Goal: Check status: Check status

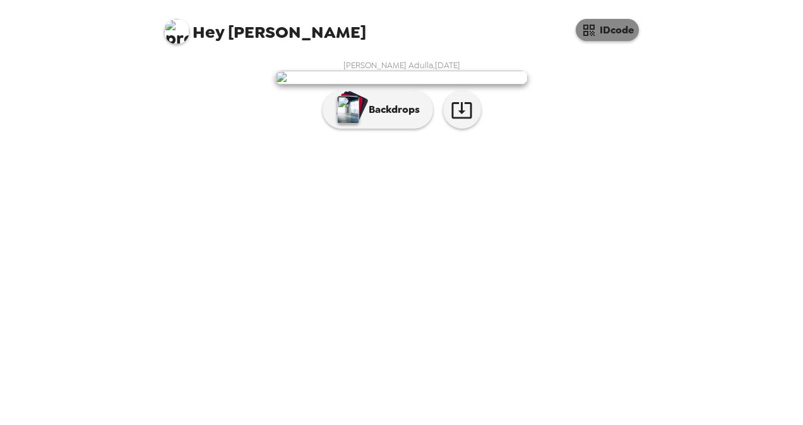
click at [613, 33] on button "IDcode" at bounding box center [606, 30] width 63 height 22
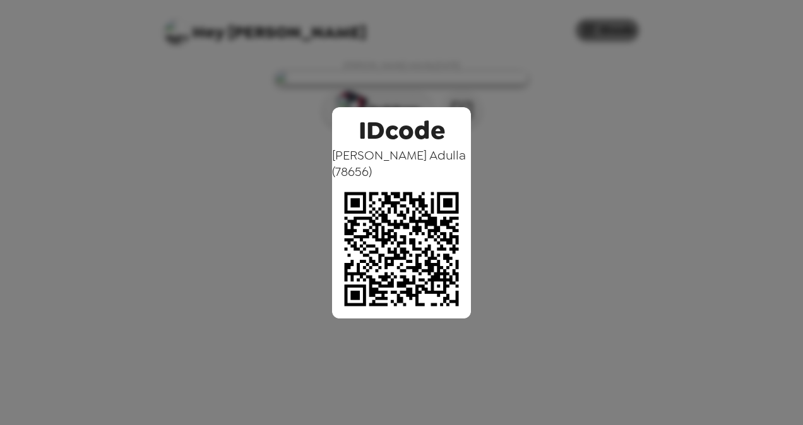
click at [599, 158] on div "IDcode [PERSON_NAME] ( 78656 )" at bounding box center [401, 212] width 803 height 425
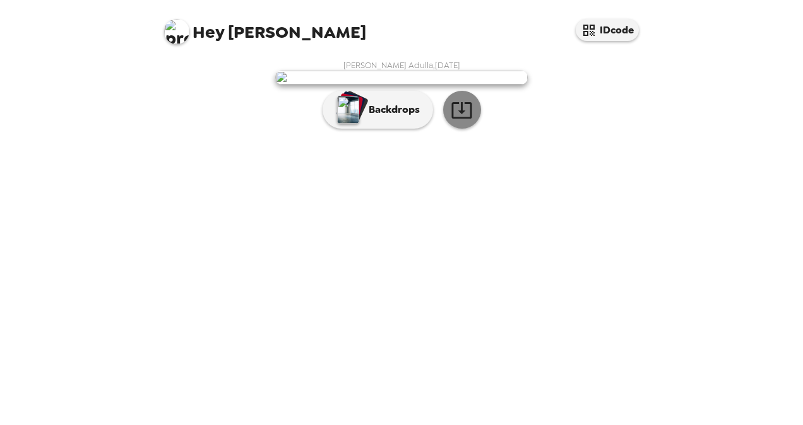
click at [460, 121] on icon "button" at bounding box center [462, 110] width 22 height 22
click at [583, 135] on div "[PERSON_NAME] Adulla , [DATE] Backdrops" at bounding box center [402, 97] width 480 height 75
click at [597, 25] on button "IDcode" at bounding box center [606, 30] width 63 height 22
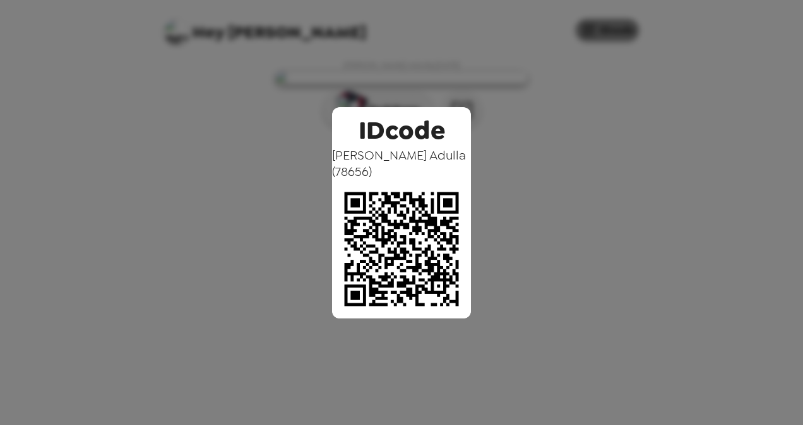
click at [679, 193] on div "IDcode [PERSON_NAME] ( 78656 )" at bounding box center [401, 212] width 803 height 425
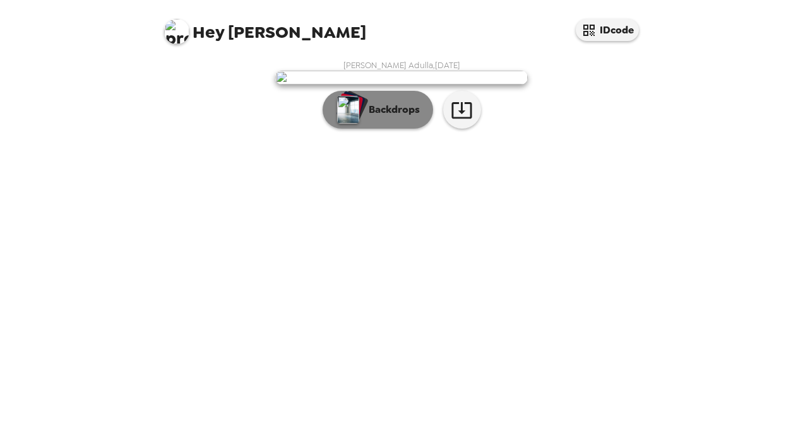
click at [382, 117] on p "Backdrops" at bounding box center [390, 109] width 57 height 15
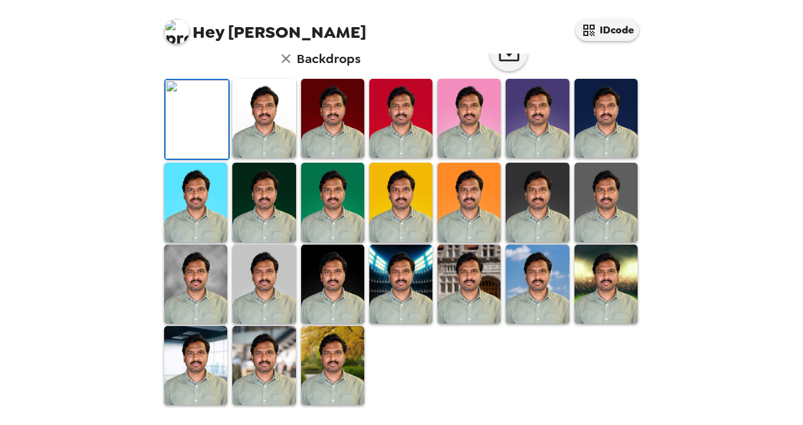
scroll to position [340, 0]
click at [260, 134] on img at bounding box center [263, 118] width 63 height 79
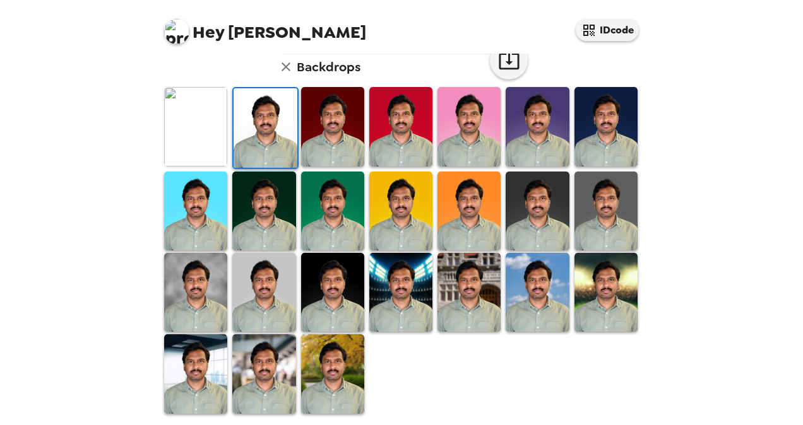
scroll to position [339, 0]
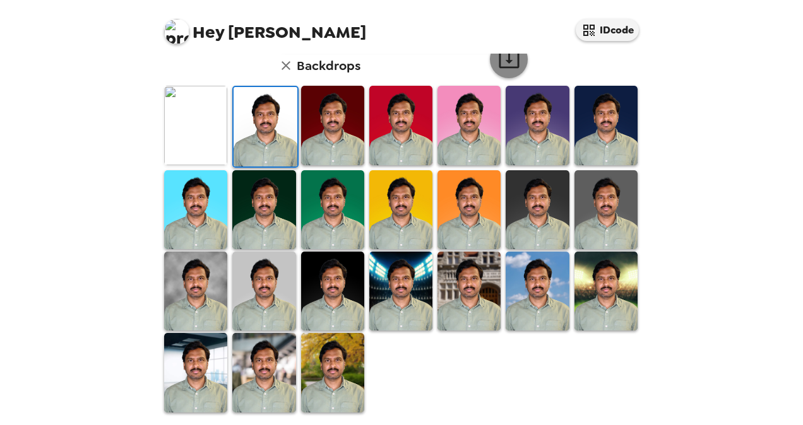
click at [502, 66] on icon "button" at bounding box center [509, 60] width 22 height 22
click at [192, 350] on img at bounding box center [195, 372] width 63 height 79
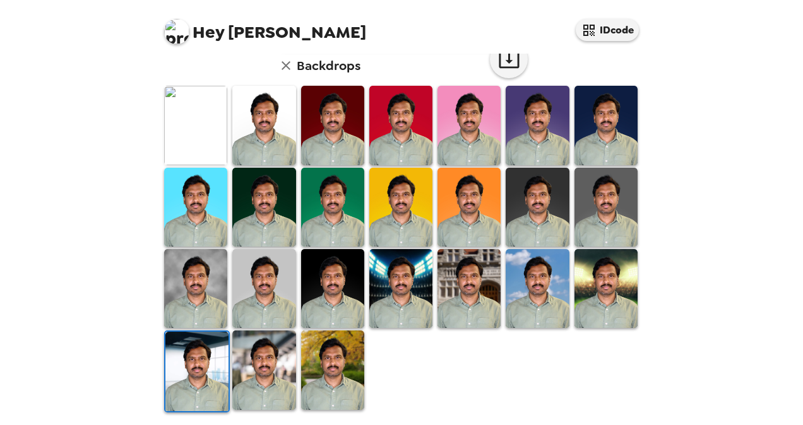
click at [326, 280] on img at bounding box center [332, 288] width 63 height 79
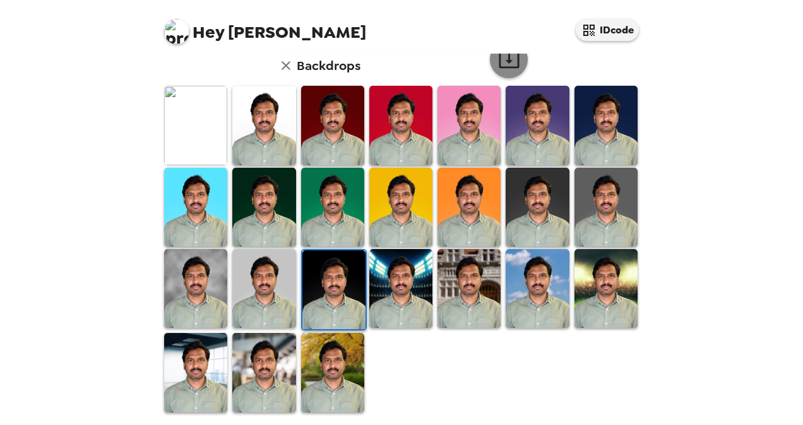
click at [506, 66] on icon "button" at bounding box center [509, 60] width 22 height 22
click at [469, 273] on img at bounding box center [468, 288] width 63 height 79
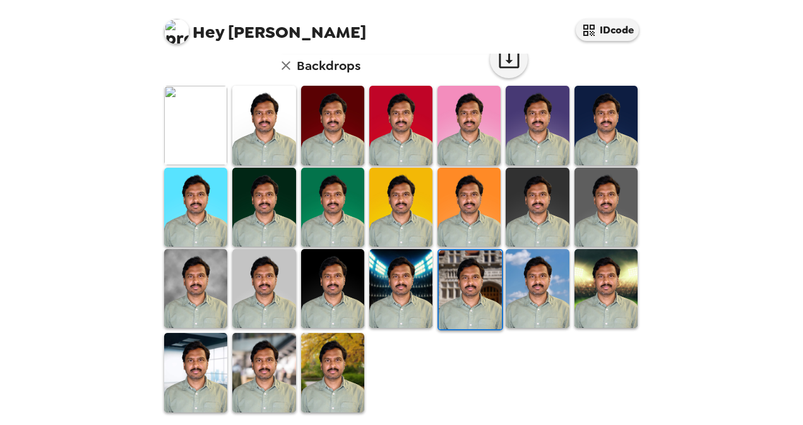
click at [504, 63] on icon "button" at bounding box center [509, 60] width 22 height 22
click at [191, 374] on img at bounding box center [195, 372] width 63 height 79
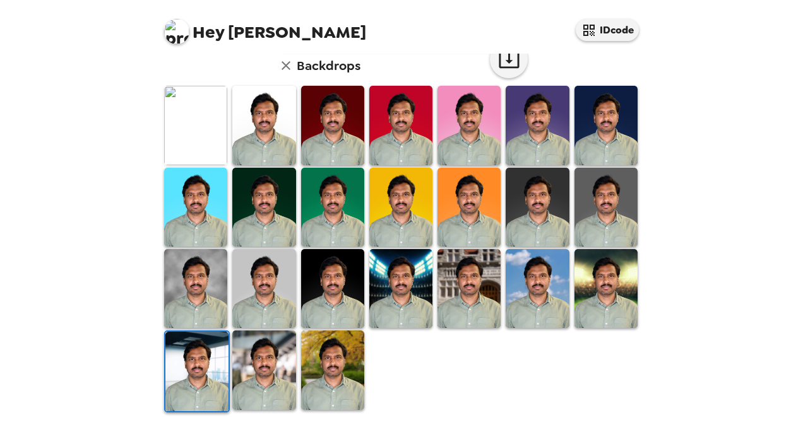
click at [510, 60] on icon "button" at bounding box center [509, 60] width 22 height 22
click at [331, 361] on img at bounding box center [332, 370] width 63 height 79
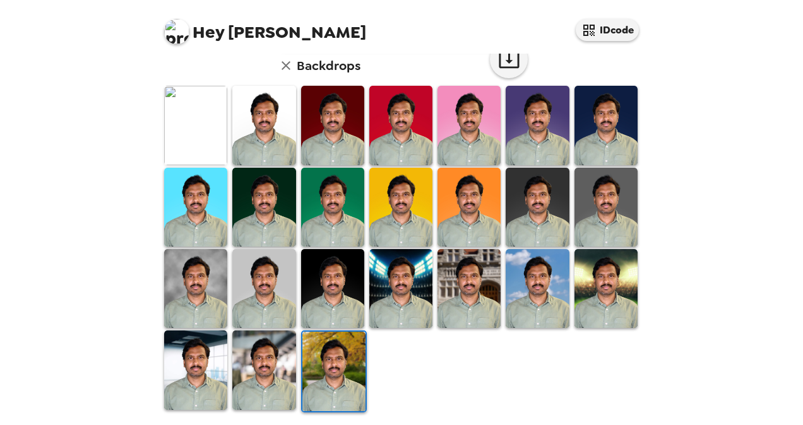
click at [503, 58] on icon "button" at bounding box center [508, 60] width 20 height 16
click at [447, 196] on img at bounding box center [468, 207] width 63 height 79
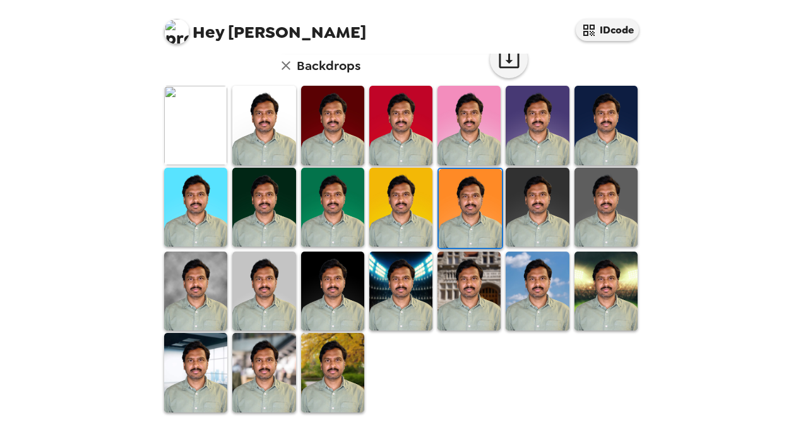
click at [502, 61] on icon "button" at bounding box center [508, 60] width 20 height 16
click at [545, 399] on div at bounding box center [404, 249] width 485 height 329
click at [598, 283] on img at bounding box center [605, 291] width 63 height 79
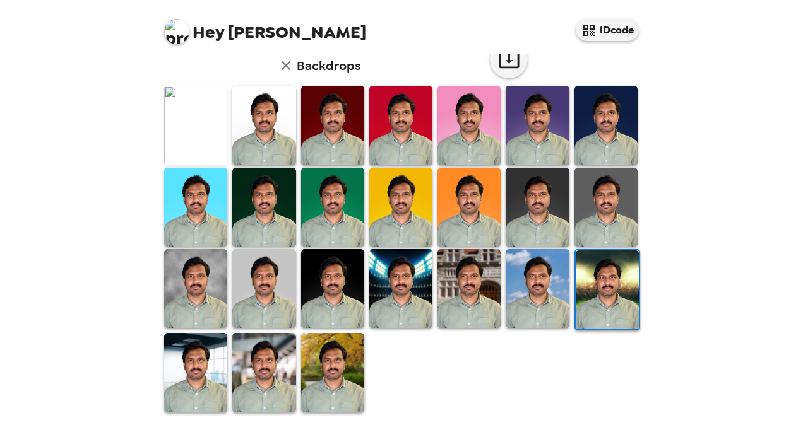
click at [502, 59] on icon "button" at bounding box center [508, 60] width 20 height 16
click at [264, 378] on img at bounding box center [263, 372] width 63 height 79
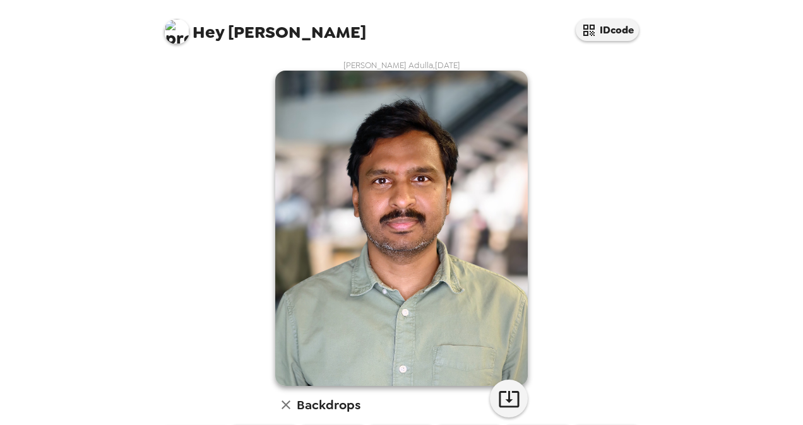
scroll to position [339, 0]
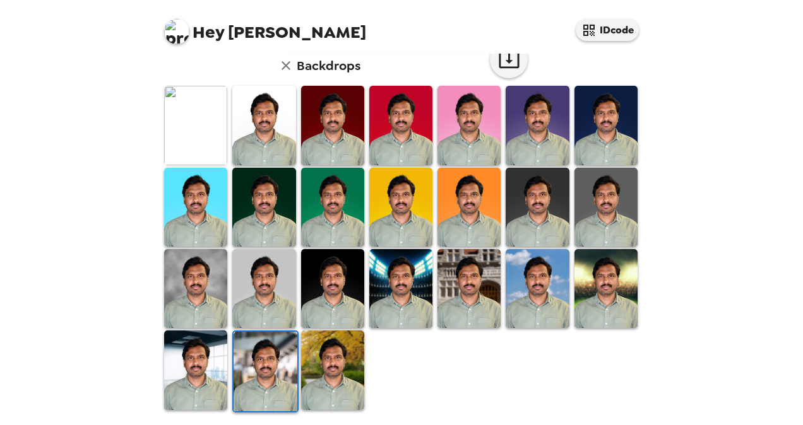
click at [435, 406] on div "[PERSON_NAME] Adulla , [DATE] Backdrops" at bounding box center [401, 67] width 505 height 706
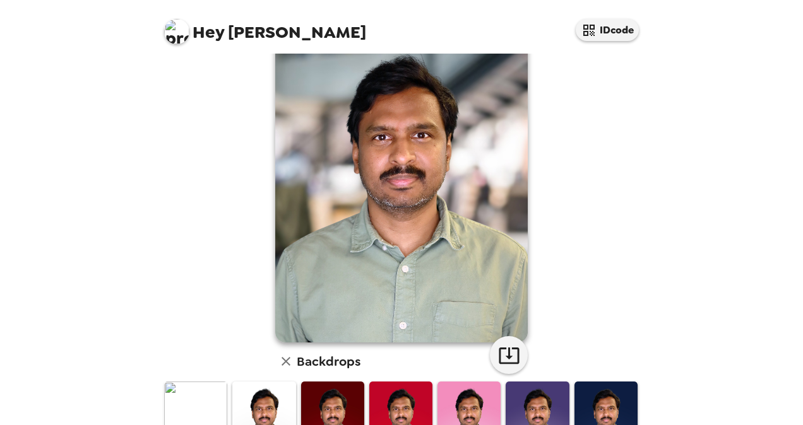
scroll to position [0, 0]
